Goal: Check status: Check status

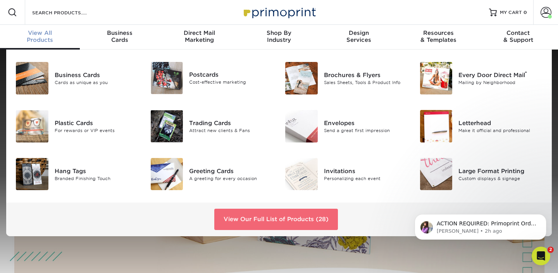
click at [243, 188] on link "View Our Full List of Products (28)" at bounding box center [276, 219] width 124 height 21
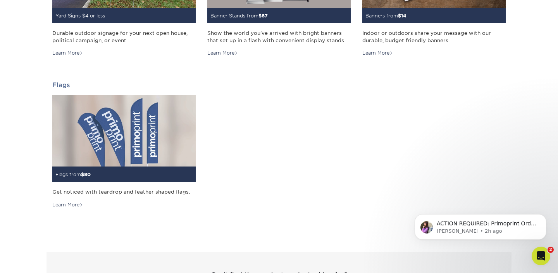
scroll to position [1184, 0]
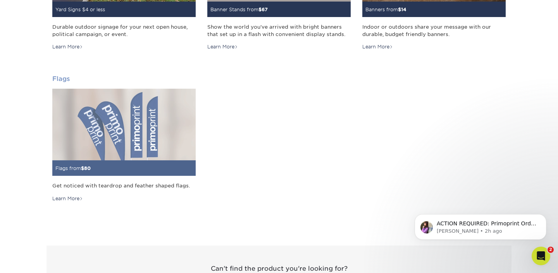
click at [93, 118] on img at bounding box center [123, 125] width 143 height 72
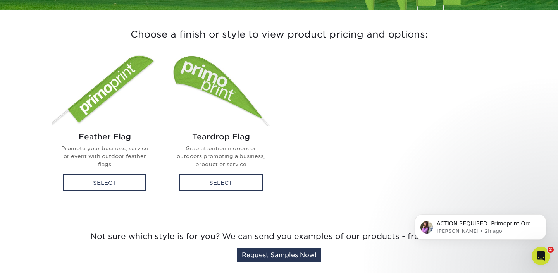
scroll to position [197, 0]
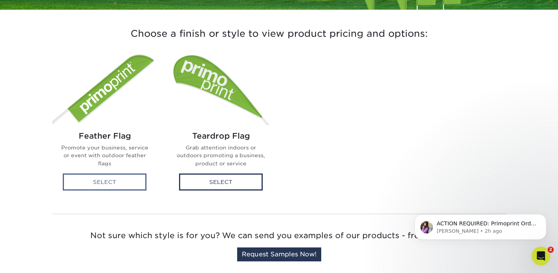
click at [123, 182] on div "Select" at bounding box center [105, 182] width 84 height 17
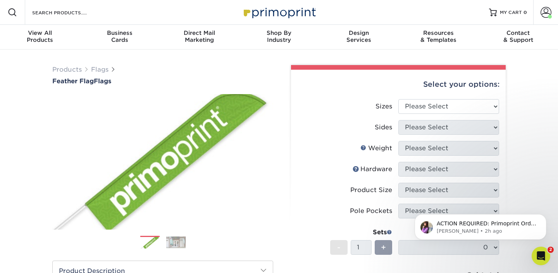
click at [142, 228] on img at bounding box center [162, 162] width 221 height 153
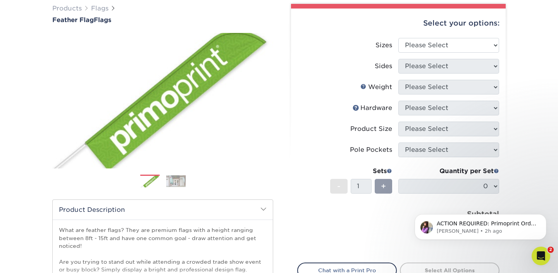
scroll to position [62, 0]
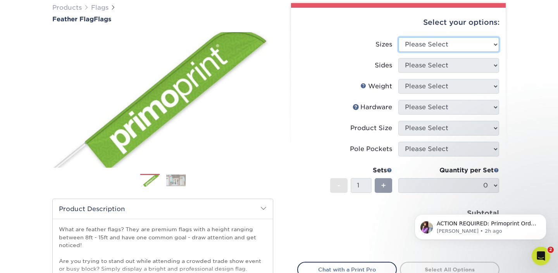
click option "Please Select" at bounding box center [0, 0] width 0 height 0
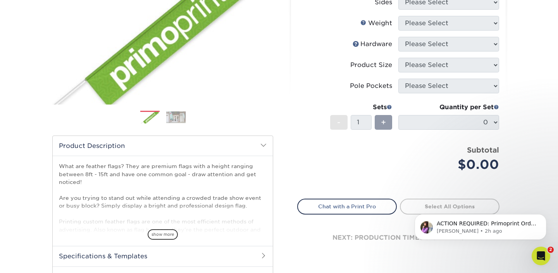
scroll to position [126, 0]
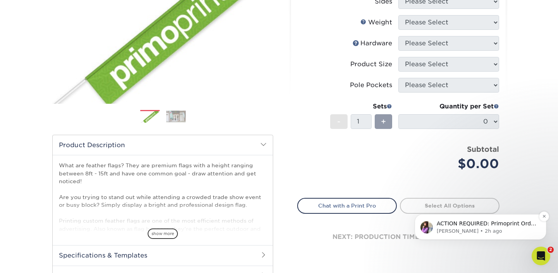
click at [469, 221] on p "ACTION REQUIRED: Primoprint Order 25821-13674-74653 Thank you for placing your …" at bounding box center [487, 224] width 100 height 8
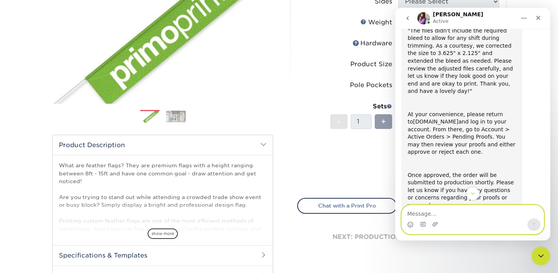
scroll to position [88, 0]
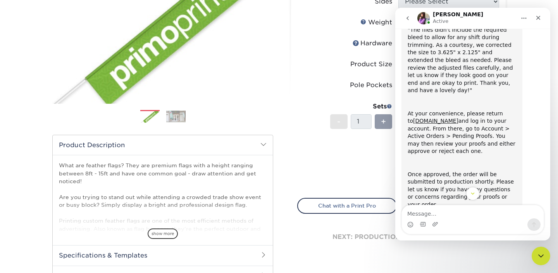
click at [324, 86] on label "Pole Pockets" at bounding box center [348, 85] width 101 height 15
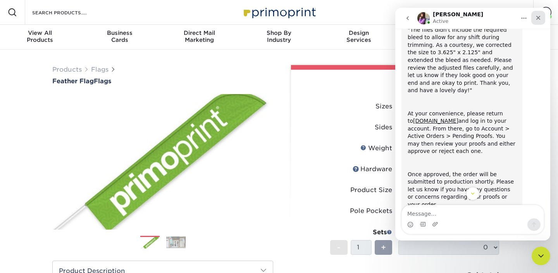
click at [541, 15] on icon "Close" at bounding box center [538, 18] width 6 height 6
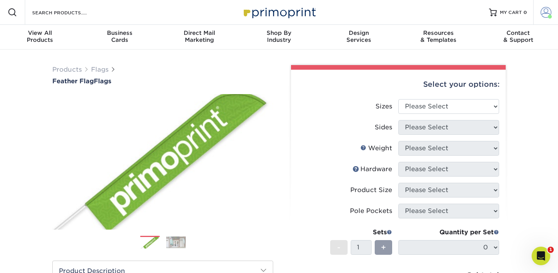
click at [548, 17] on span at bounding box center [546, 12] width 11 height 11
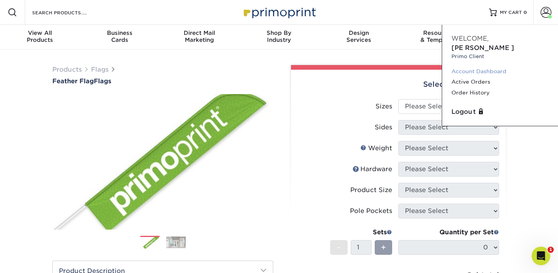
scroll to position [120, 0]
click at [487, 77] on link "Active Orders" at bounding box center [499, 82] width 97 height 10
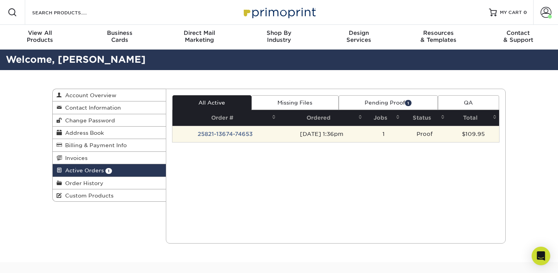
click at [234, 132] on td "25821-13674-74653" at bounding box center [225, 134] width 106 height 16
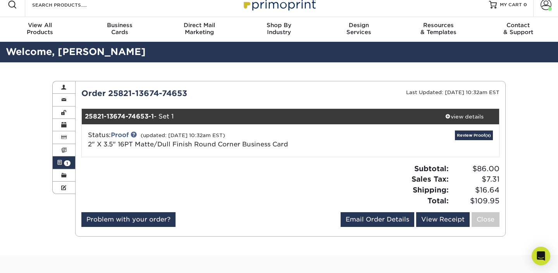
scroll to position [10, 0]
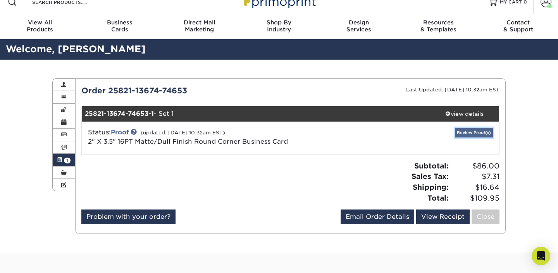
click at [465, 137] on link "Review Proof(s)" at bounding box center [474, 133] width 38 height 10
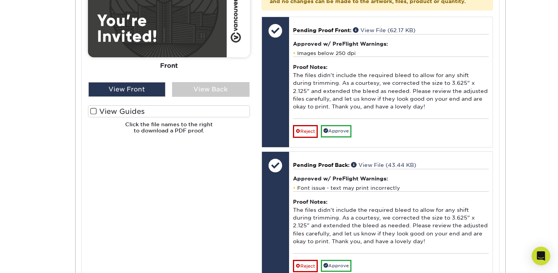
scroll to position [389, 0]
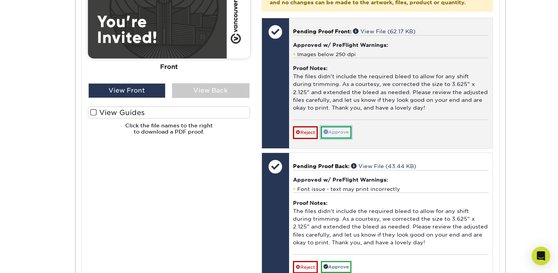
click at [341, 138] on link "Approve" at bounding box center [336, 132] width 31 height 12
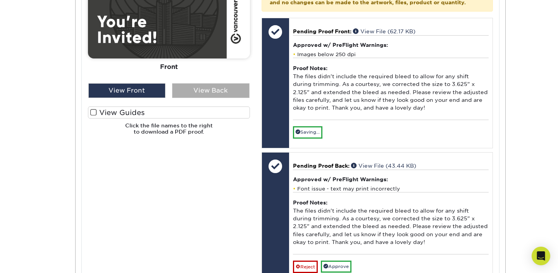
click at [210, 94] on div "View Back" at bounding box center [210, 90] width 77 height 15
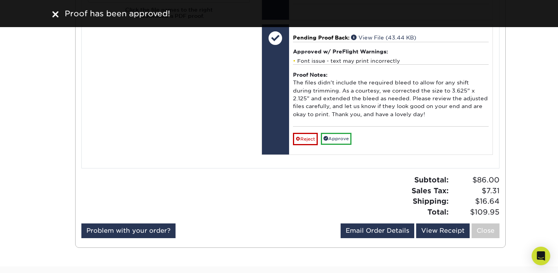
scroll to position [511, 0]
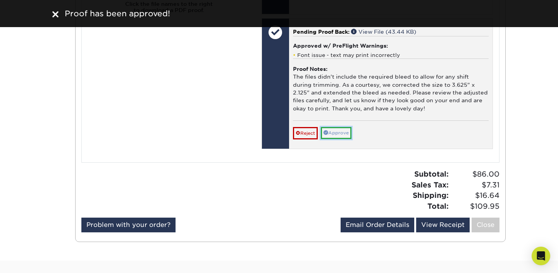
click at [340, 139] on link "Approve" at bounding box center [336, 133] width 31 height 12
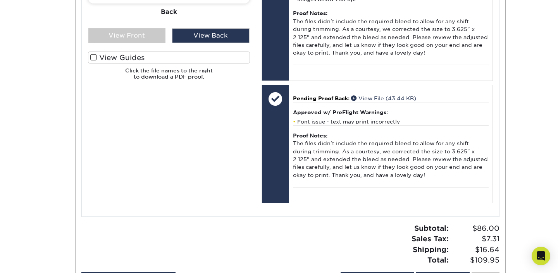
scroll to position [233, 0]
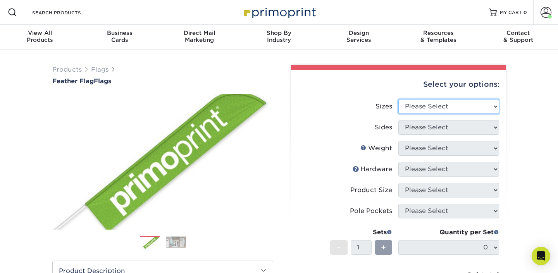
click at [490, 104] on select "Please Select 24" x 36" 24" x 81" 32" x 70" 32" x 99" 32" x 123" 36" x 123" 37"…" at bounding box center [448, 106] width 101 height 15
